Goal: Transaction & Acquisition: Subscribe to service/newsletter

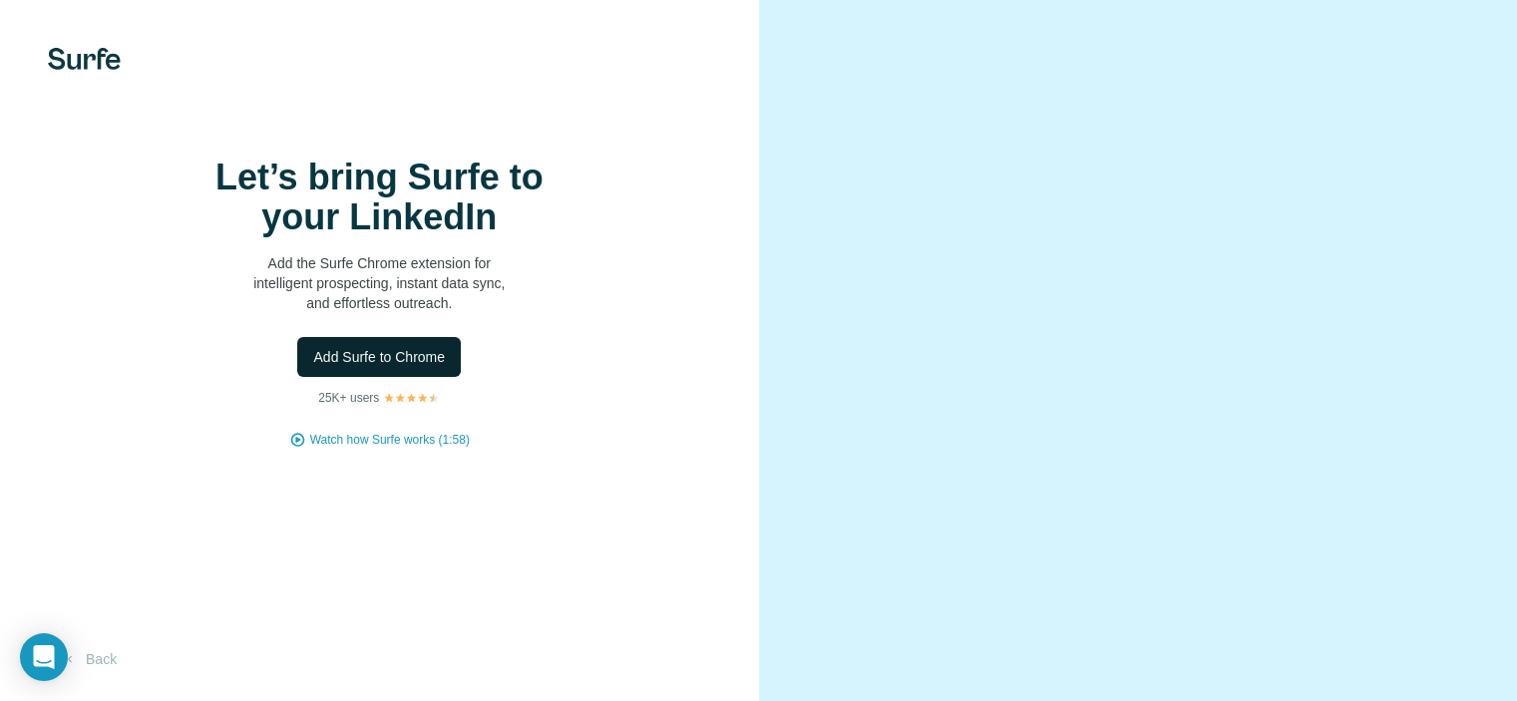
click at [392, 367] on span "Add Surfe to Chrome" at bounding box center [379, 357] width 132 height 20
